Goal: Information Seeking & Learning: Learn about a topic

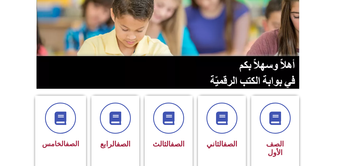
scroll to position [85, 0]
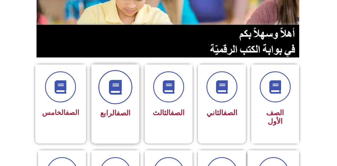
click at [126, 82] on span at bounding box center [115, 87] width 34 height 34
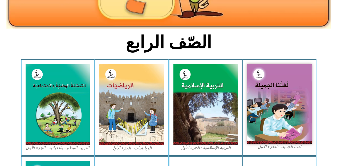
scroll to position [107, 0]
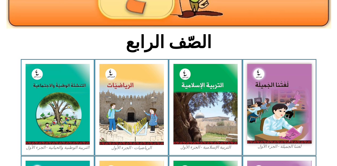
click at [126, 82] on img at bounding box center [131, 104] width 65 height 81
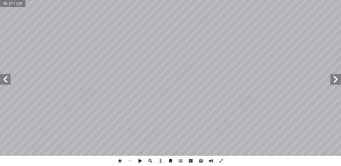
click at [120, 161] on span at bounding box center [120, 161] width 10 height 10
